Goal: Information Seeking & Learning: Learn about a topic

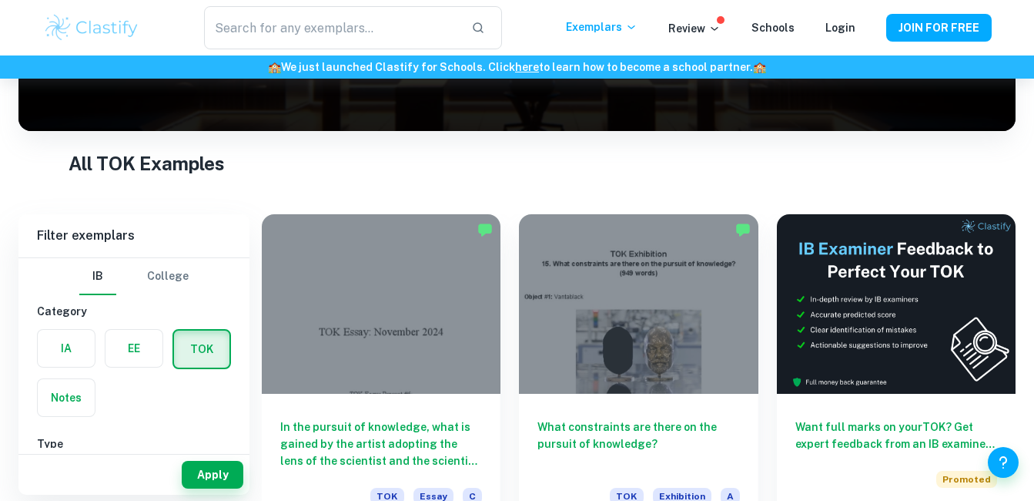
scroll to position [231, 0]
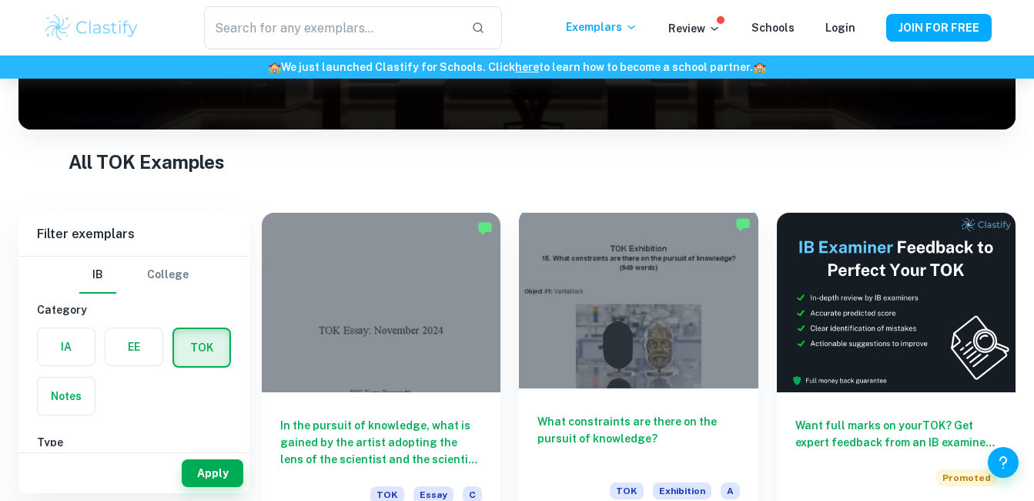
click at [614, 292] on div at bounding box center [638, 298] width 239 height 179
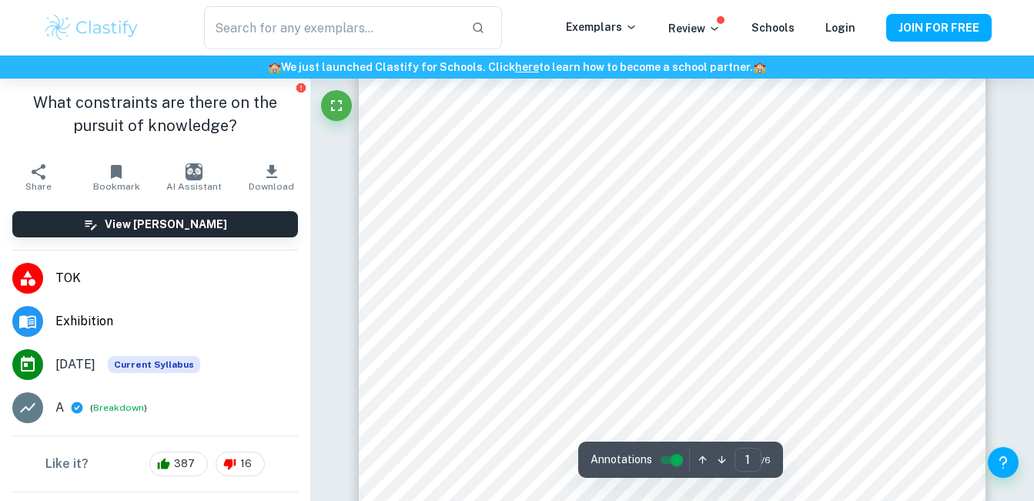
scroll to position [385, 0]
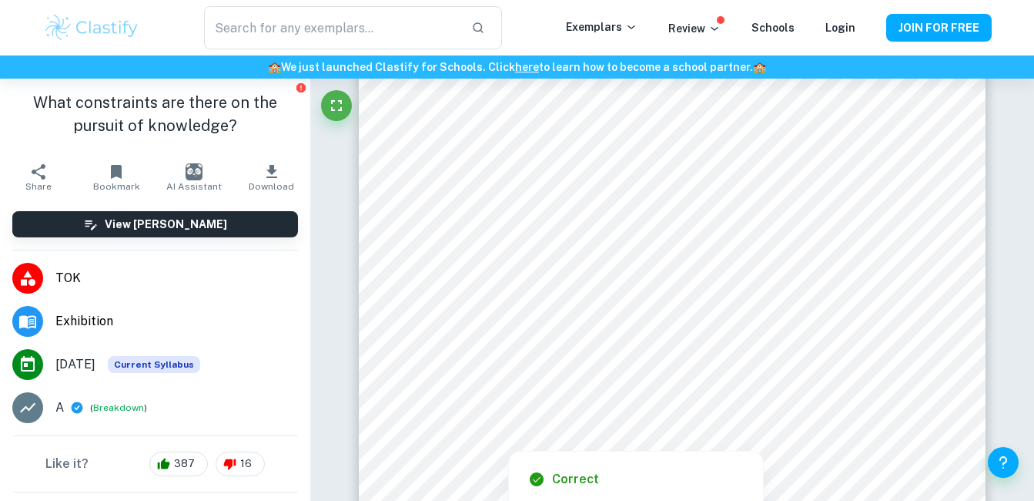
click at [586, 297] on div at bounding box center [656, 293] width 449 height 20
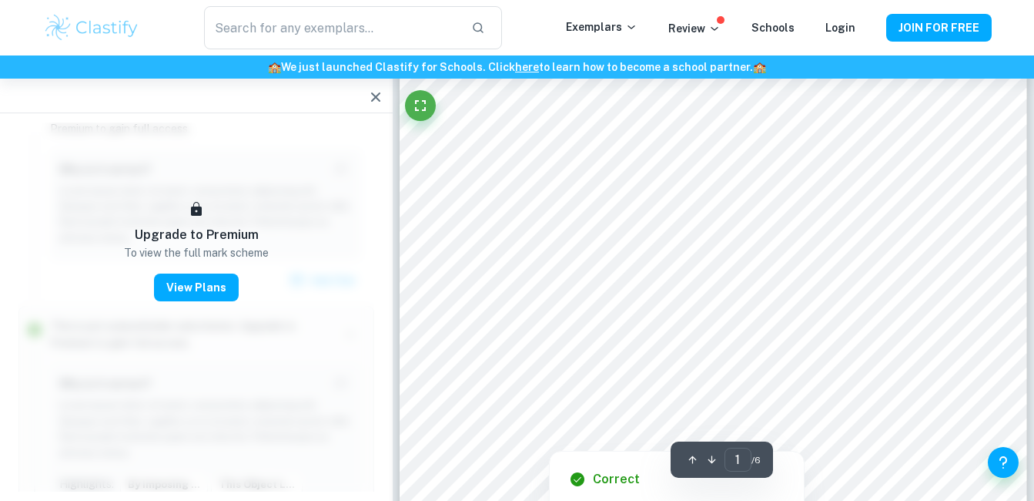
drag, startPoint x: 479, startPoint y: 276, endPoint x: 511, endPoint y: 282, distance: 32.9
click at [511, 282] on div at bounding box center [705, 276] width 462 height 19
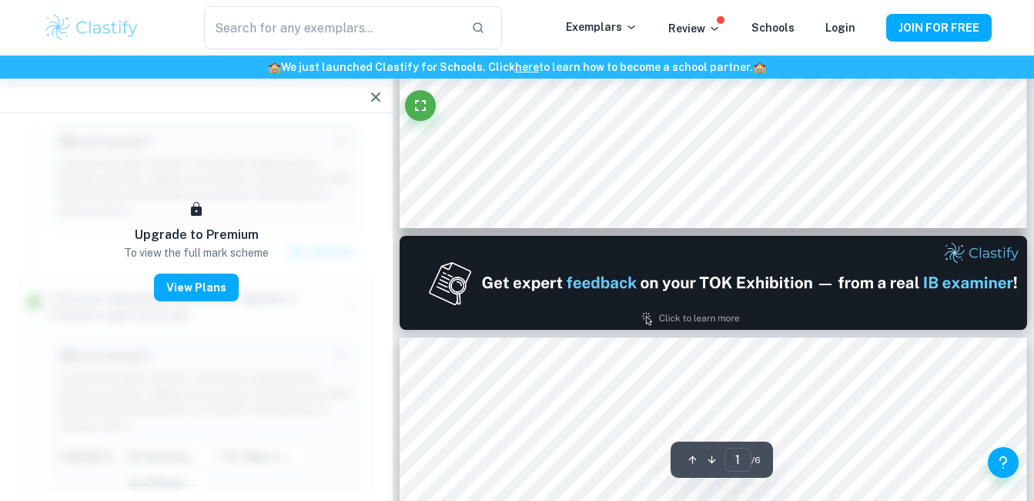
scroll to position [770, 0]
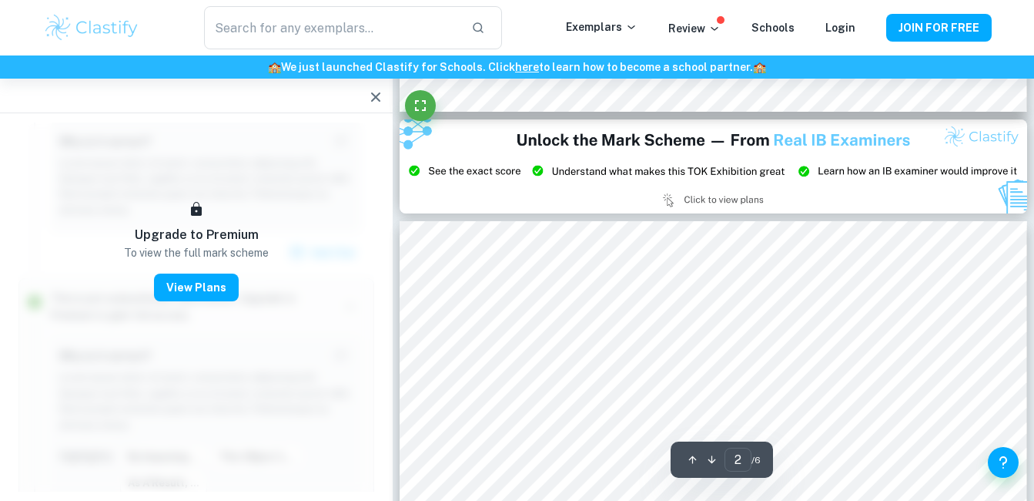
type input "3"
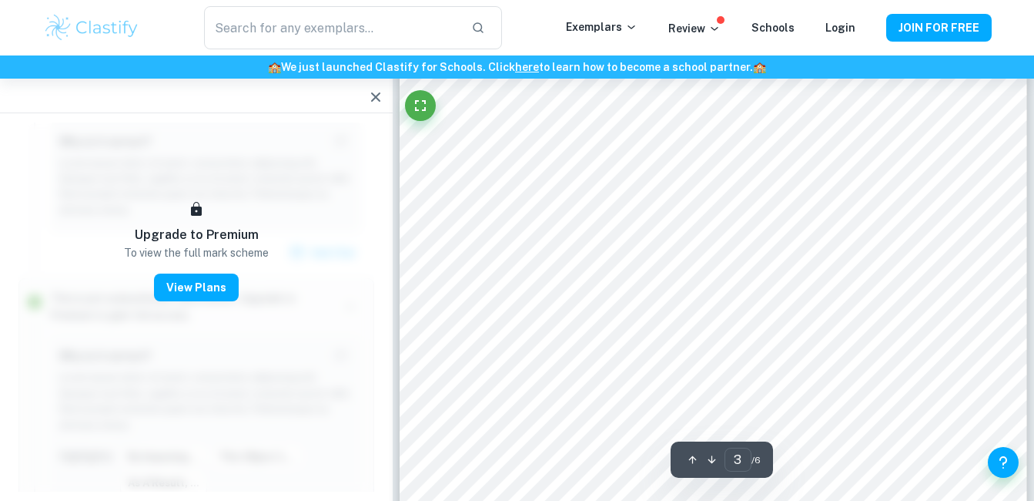
scroll to position [1925, 0]
